Goal: Complete application form: Complete application form

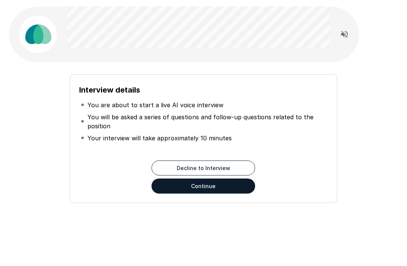
scroll to position [21, 0]
click at [241, 187] on button "Continue" at bounding box center [203, 186] width 104 height 15
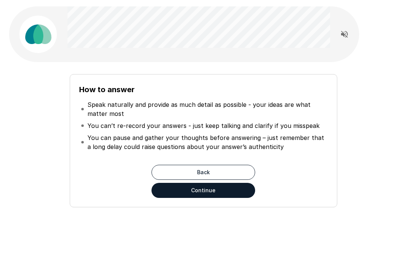
click at [236, 193] on button "Continue" at bounding box center [203, 190] width 104 height 15
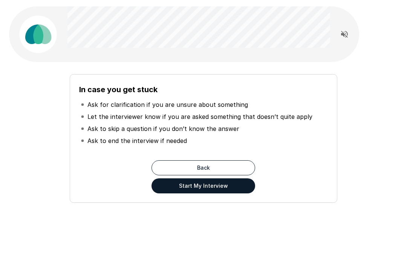
click at [230, 190] on button "Start My Interview" at bounding box center [203, 186] width 104 height 15
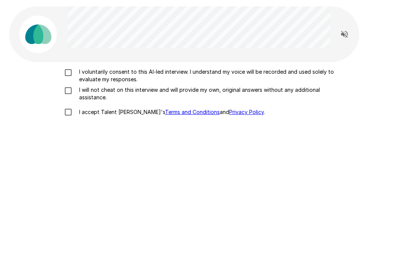
click at [76, 101] on label "I will not cheat on this interview and will provide my own, original answers wi…" at bounding box center [203, 93] width 286 height 15
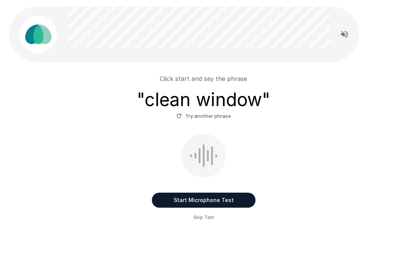
click at [232, 197] on button "Start Microphone Test" at bounding box center [204, 200] width 104 height 15
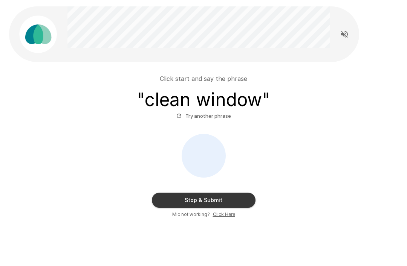
click at [222, 115] on button "Try another phrase" at bounding box center [203, 116] width 58 height 12
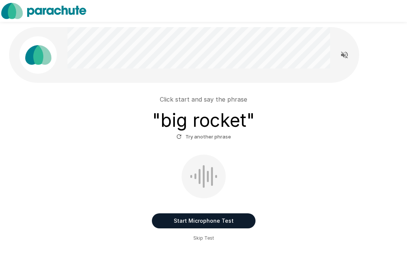
click at [227, 248] on div "Click start and say the phrase " big rocket " Try another phrase Start Micropho…" at bounding box center [203, 152] width 407 height 305
click at [184, 222] on button "Start Microphone Test" at bounding box center [204, 221] width 104 height 15
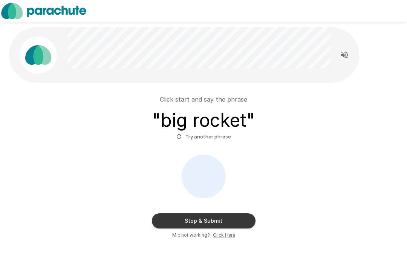
click at [233, 217] on button "Stop & Submit" at bounding box center [204, 221] width 104 height 15
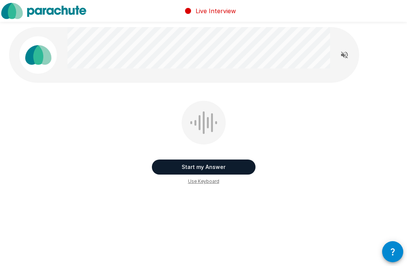
click at [240, 160] on button "Start my Answer" at bounding box center [204, 167] width 104 height 15
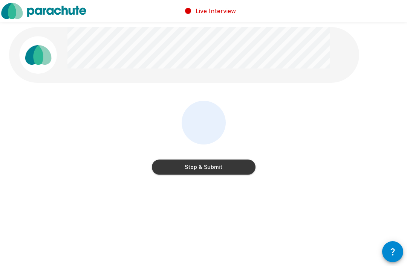
click at [227, 169] on button "Stop & Submit" at bounding box center [204, 167] width 104 height 15
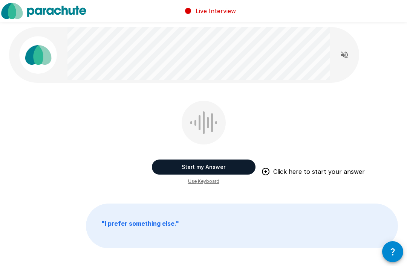
click at [179, 166] on button "Start my Answer" at bounding box center [204, 167] width 104 height 15
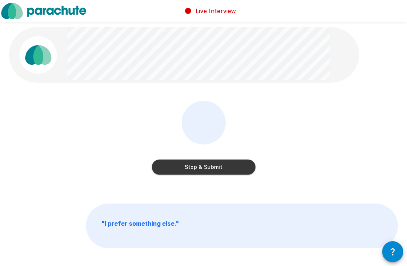
click at [215, 165] on button "Stop & Submit" at bounding box center [204, 167] width 104 height 15
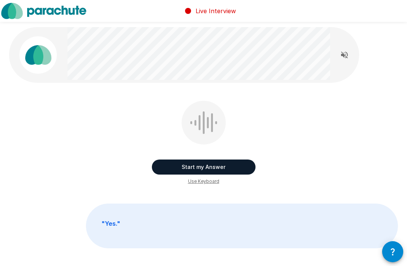
click at [244, 164] on button "Start my Answer" at bounding box center [204, 167] width 104 height 15
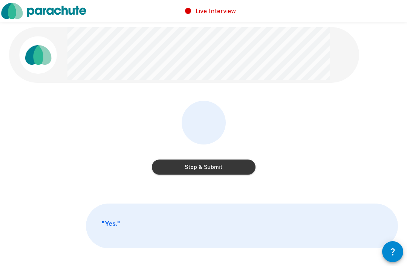
click at [243, 167] on button "Stop & Submit" at bounding box center [204, 167] width 104 height 15
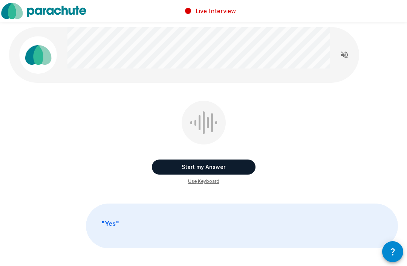
click at [218, 178] on span "Use Keyboard" at bounding box center [203, 182] width 31 height 8
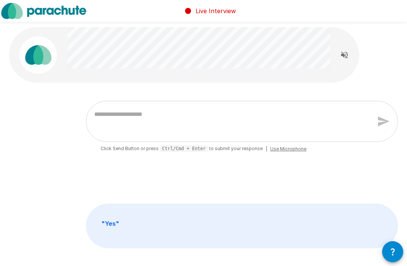
click at [375, 70] on div "* Click Send Button or press Ctrl/Cmd + Enter to submit your response | Use Mic…" at bounding box center [203, 154] width 407 height 309
click at [349, 177] on div "* Click Send Button or press Ctrl/Cmd + Enter to submit your response | Use Mic…" at bounding box center [203, 143] width 389 height 85
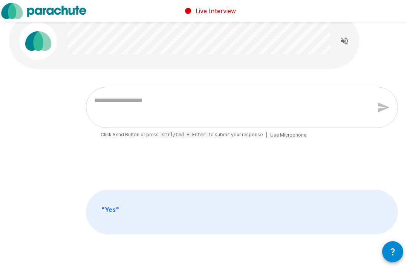
type textarea "*"
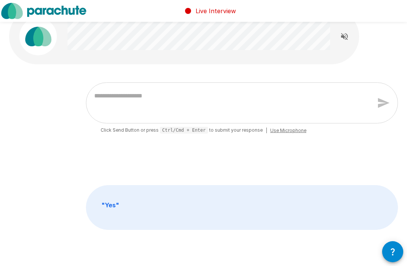
click at [284, 133] on span "Use Microphone" at bounding box center [288, 131] width 36 height 8
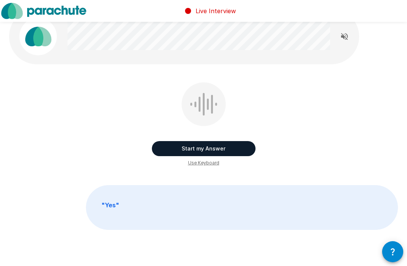
click at [238, 147] on button "Start my Answer" at bounding box center [204, 148] width 104 height 15
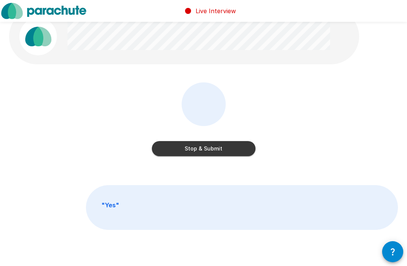
click at [230, 151] on button "Stop & Submit" at bounding box center [204, 148] width 104 height 15
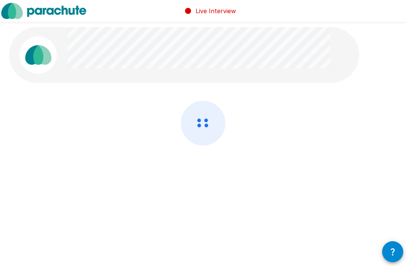
scroll to position [0, 0]
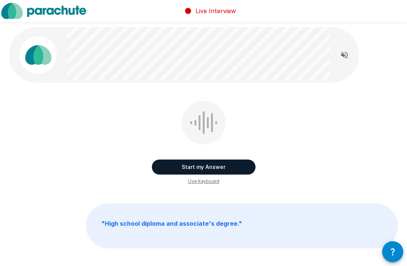
click at [239, 166] on button "Start my Answer" at bounding box center [204, 167] width 104 height 15
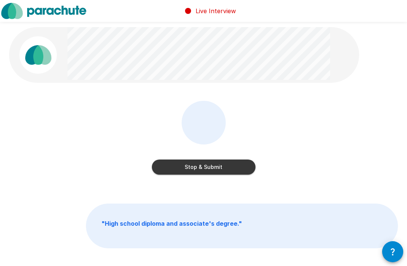
click at [240, 162] on button "Stop & Submit" at bounding box center [204, 167] width 104 height 15
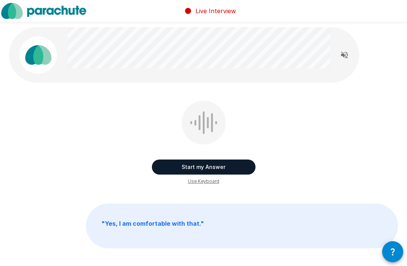
click at [240, 165] on button "Start my Answer" at bounding box center [204, 167] width 104 height 15
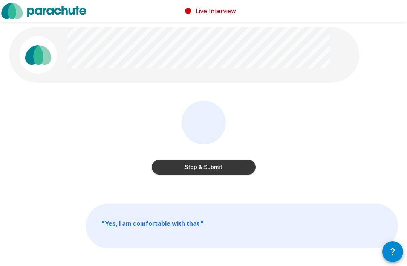
click at [244, 174] on button "Stop & Submit" at bounding box center [204, 167] width 104 height 15
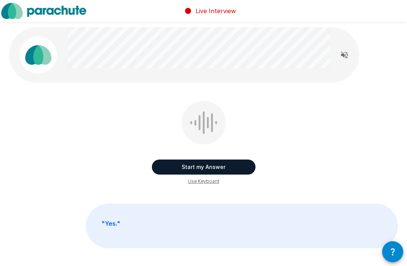
click at [225, 170] on button "Start my Answer" at bounding box center [204, 167] width 104 height 15
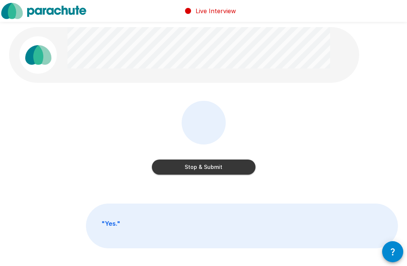
click at [233, 173] on button "Stop & Submit" at bounding box center [204, 167] width 104 height 15
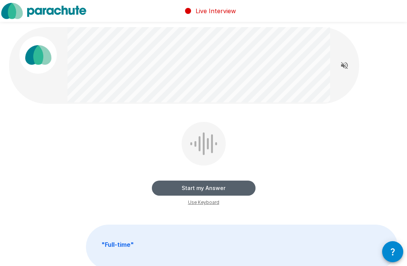
click at [235, 191] on button "Start my Answer" at bounding box center [204, 188] width 104 height 15
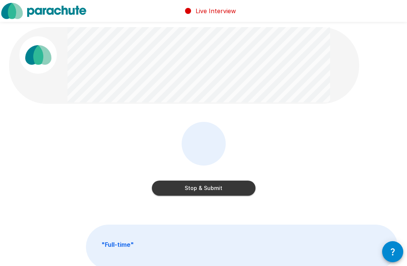
click at [229, 186] on button "Stop & Submit" at bounding box center [204, 188] width 104 height 15
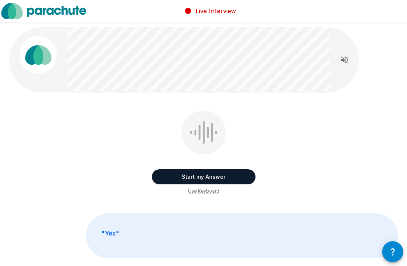
click at [248, 182] on button "Start my Answer" at bounding box center [204, 176] width 104 height 15
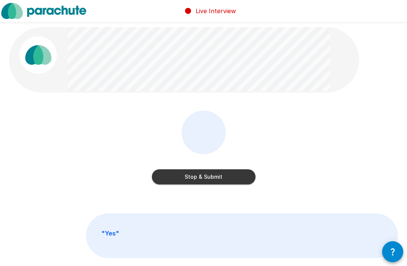
click at [232, 178] on button "Stop & Submit" at bounding box center [204, 176] width 104 height 15
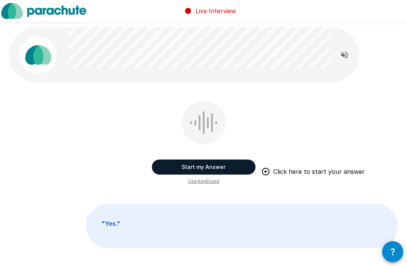
click at [232, 162] on button "Start my Answer" at bounding box center [204, 167] width 104 height 15
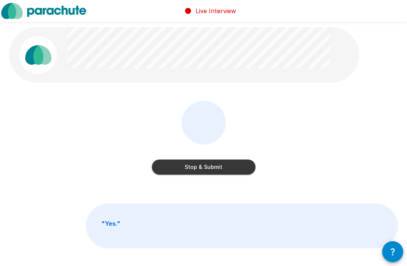
click at [231, 170] on button "Stop & Submit" at bounding box center [204, 167] width 104 height 15
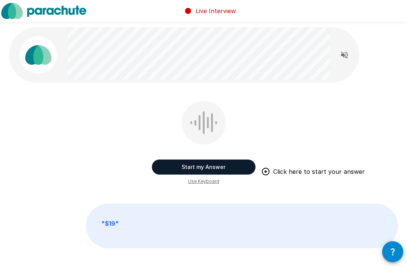
click at [168, 168] on button "Start my Answer" at bounding box center [204, 167] width 104 height 15
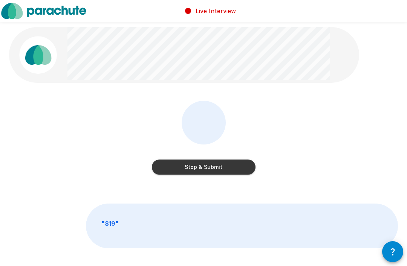
click at [153, 164] on button "Stop & Submit" at bounding box center [204, 167] width 104 height 15
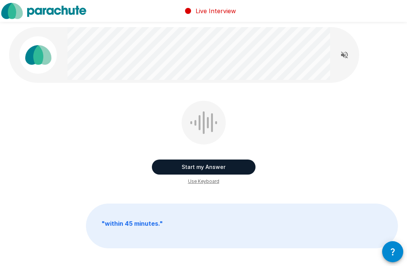
click at [241, 162] on button "Start my Answer" at bounding box center [204, 167] width 104 height 15
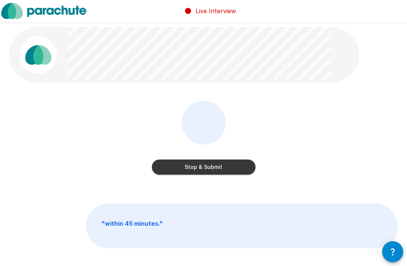
click at [217, 168] on button "Stop & Submit" at bounding box center [204, 167] width 104 height 15
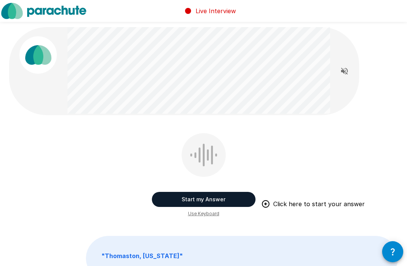
click at [236, 197] on button "Start my Answer" at bounding box center [204, 199] width 104 height 15
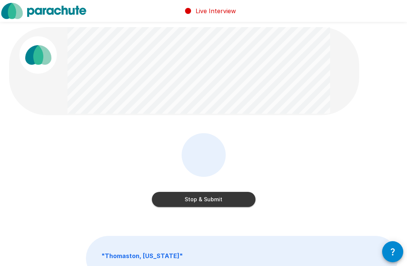
click at [235, 192] on button "Stop & Submit" at bounding box center [204, 199] width 104 height 15
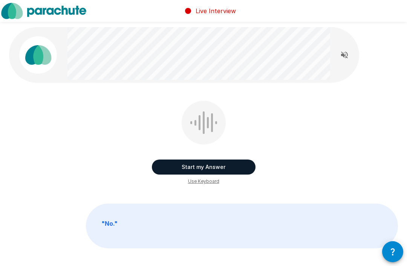
click at [230, 166] on button "Start my Answer" at bounding box center [204, 167] width 104 height 15
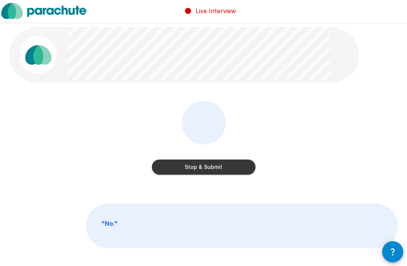
click at [230, 167] on button "Stop & Submit" at bounding box center [204, 167] width 104 height 15
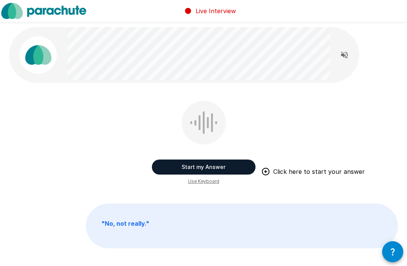
click at [233, 160] on button "Start my Answer" at bounding box center [204, 167] width 104 height 15
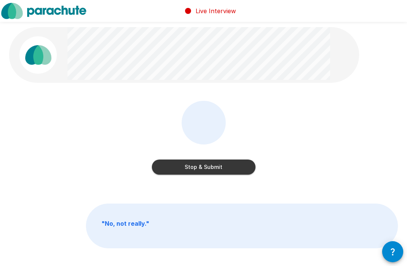
click at [233, 169] on button "Stop & Submit" at bounding box center [204, 167] width 104 height 15
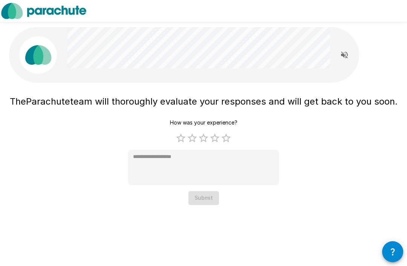
click at [227, 144] on label "5 Stars" at bounding box center [225, 138] width 11 height 11
type textarea "*"
click at [209, 205] on button "Submit" at bounding box center [203, 198] width 31 height 14
